Goal: Information Seeking & Learning: Understand process/instructions

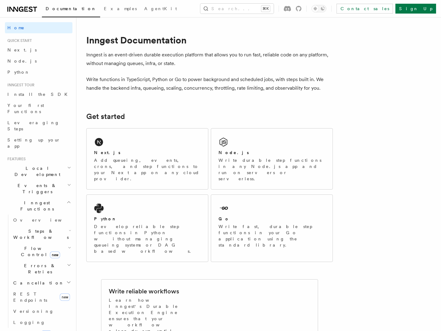
click at [225, 8] on button "Search... ⌘K" at bounding box center [236, 9] width 73 height 10
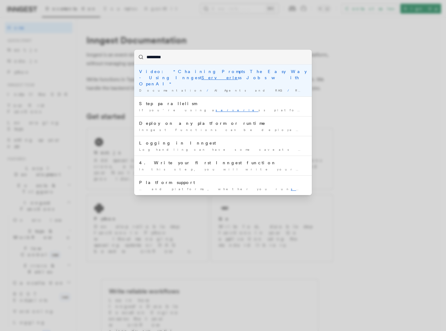
type input "**********"
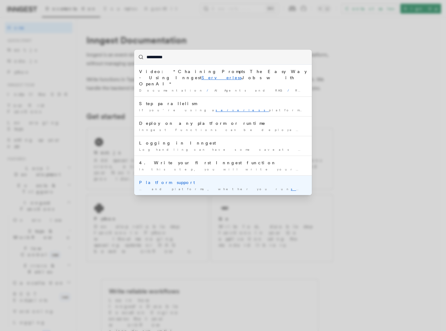
click at [161, 179] on div "Platform support" at bounding box center [223, 182] width 168 height 6
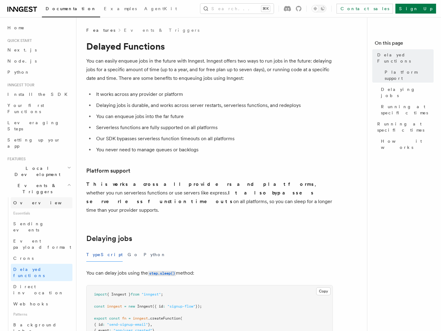
click at [42, 197] on link "Overview" at bounding box center [42, 202] width 62 height 11
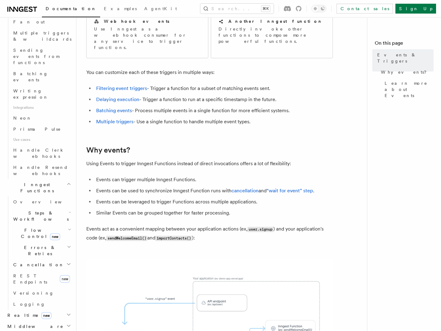
scroll to position [333, 0]
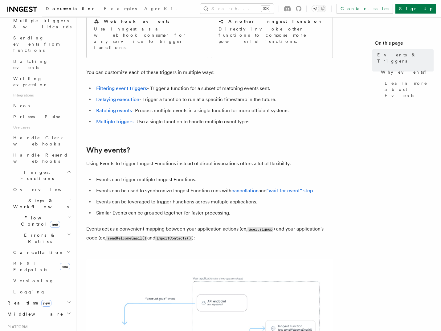
click at [33, 331] on h2 "Deployment" at bounding box center [39, 336] width 68 height 11
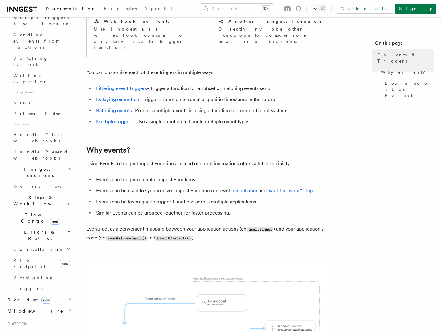
scroll to position [340, 0]
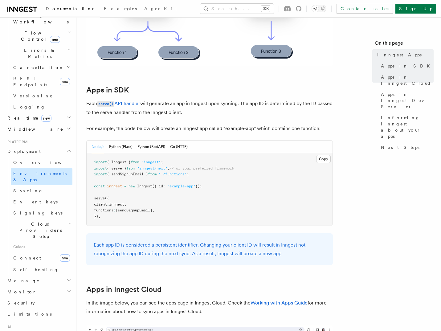
scroll to position [188, 0]
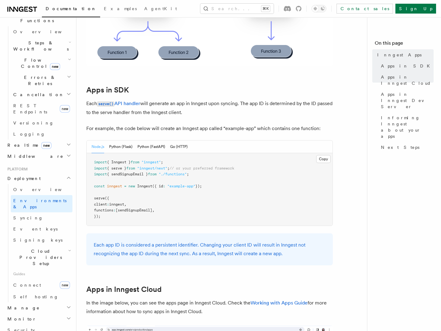
click at [41, 246] on h2 "Cloud Providers Setup" at bounding box center [42, 257] width 62 height 23
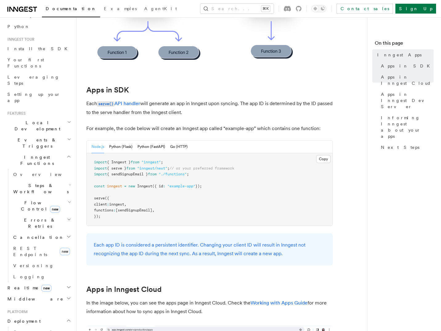
scroll to position [45, 0]
click at [201, 202] on pre "import { Inngest } from "inngest" ; import { serve } from "inngest/next" ; // o…" at bounding box center [210, 189] width 246 height 72
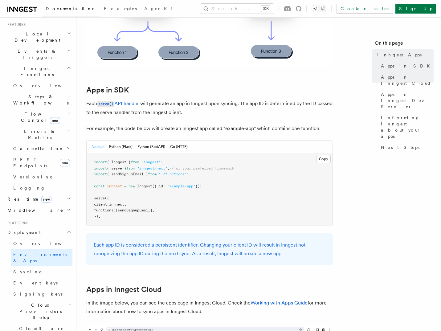
scroll to position [137, 0]
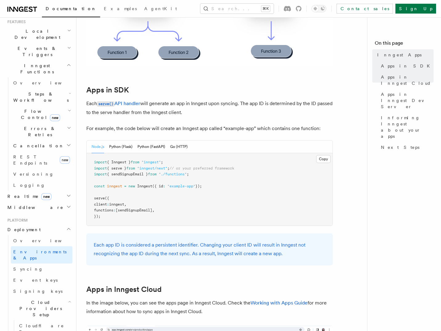
click at [66, 227] on icon "button" at bounding box center [68, 229] width 5 height 5
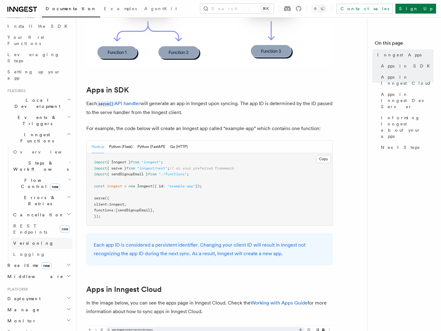
scroll to position [17, 0]
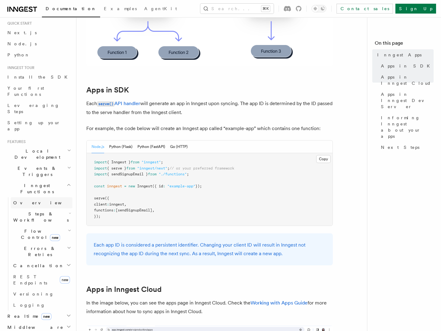
click at [39, 197] on link "Overview" at bounding box center [42, 202] width 62 height 11
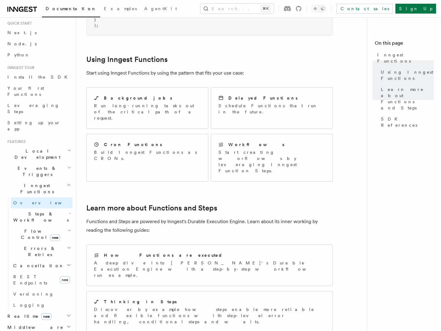
scroll to position [278, 0]
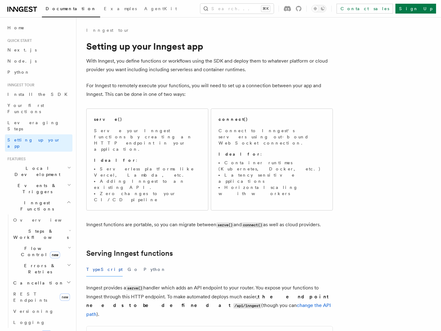
click at [193, 87] on p "For Inngest to remotely execute your functions, you will need to set up a conne…" at bounding box center [209, 89] width 247 height 17
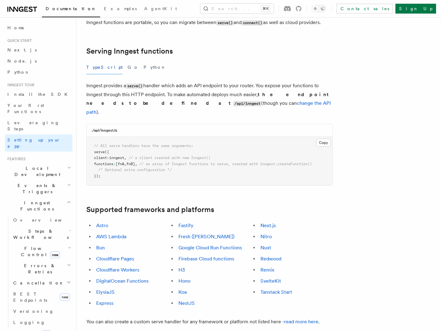
scroll to position [203, 0]
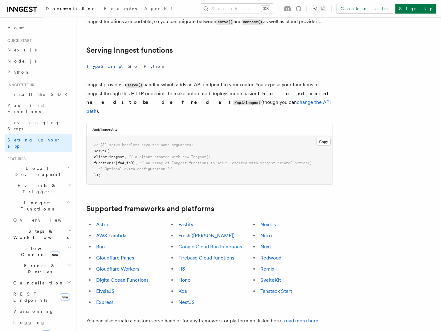
click at [222, 244] on link "Google Cloud Run Functions" at bounding box center [211, 247] width 64 height 6
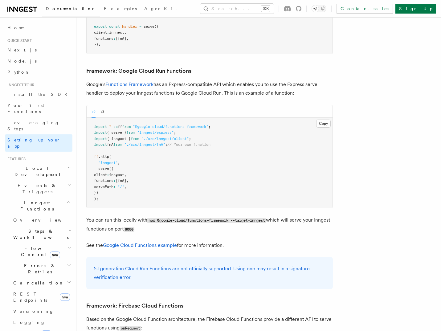
scroll to position [2462, 0]
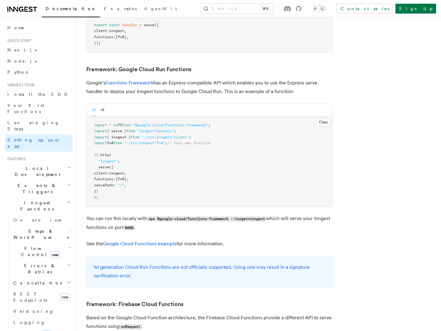
click at [197, 79] on p "Google's Functions Framework has an Express-compatible API which enables you to…" at bounding box center [209, 87] width 247 height 17
click at [158, 241] on link "Google Cloud Functions example" at bounding box center [140, 244] width 74 height 6
